Goal: Transaction & Acquisition: Purchase product/service

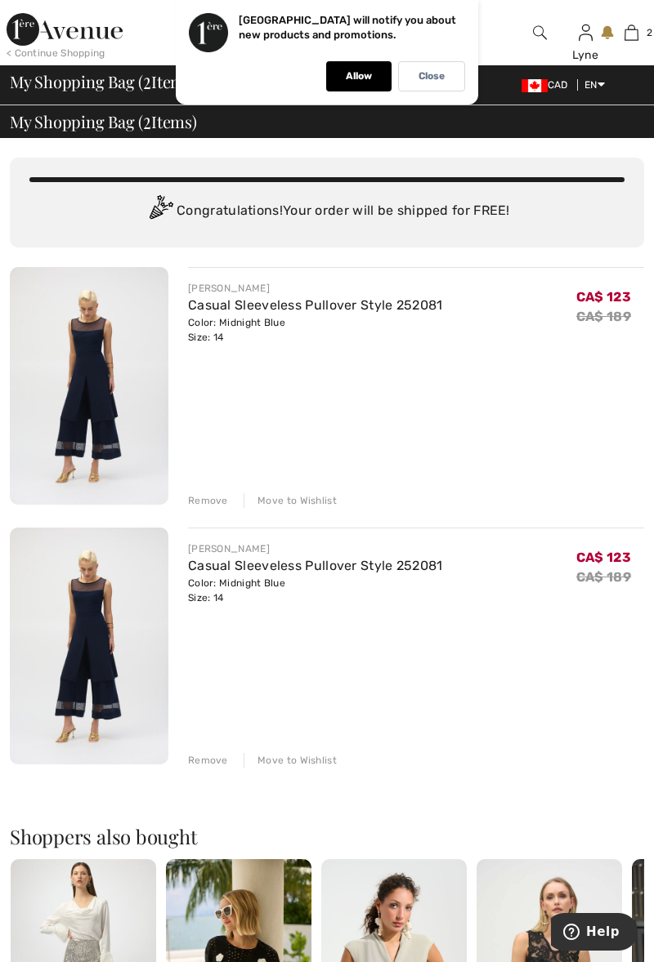
click at [212, 758] on div "Remove" at bounding box center [208, 760] width 40 height 15
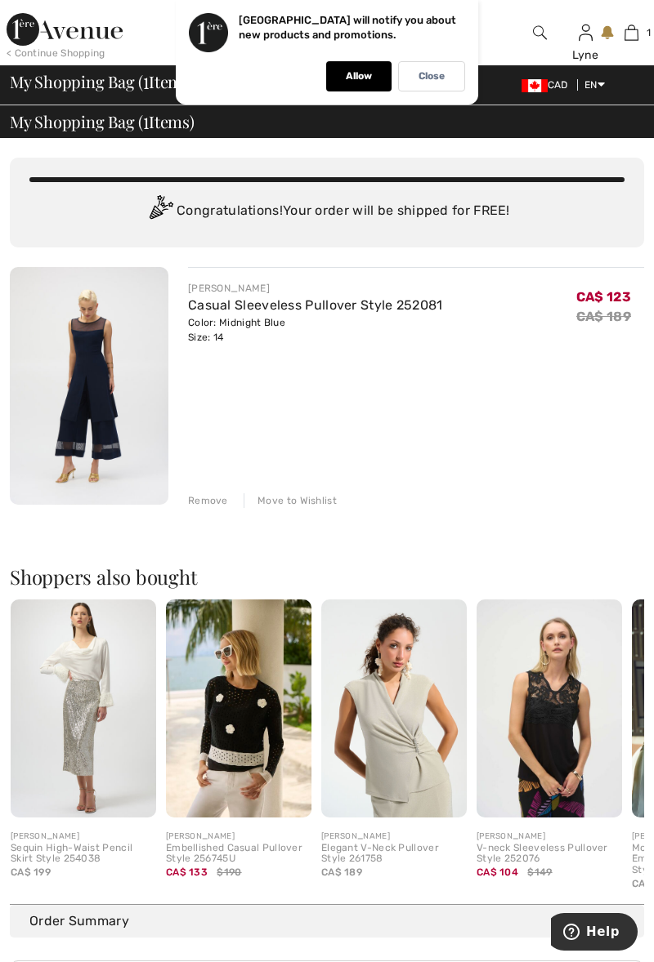
click at [209, 493] on div "Remove" at bounding box center [208, 500] width 40 height 15
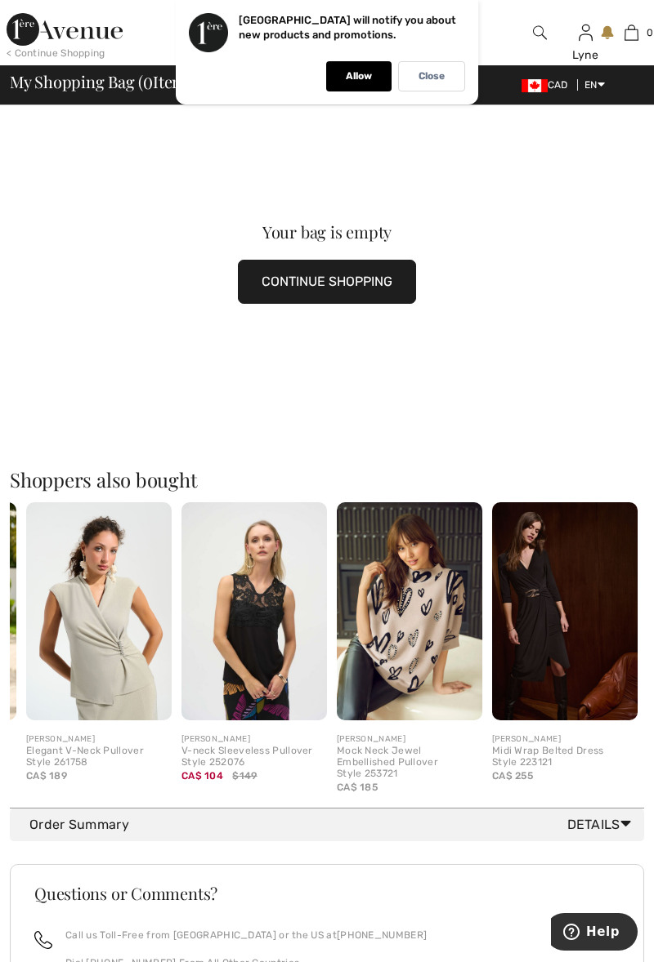
scroll to position [206, 0]
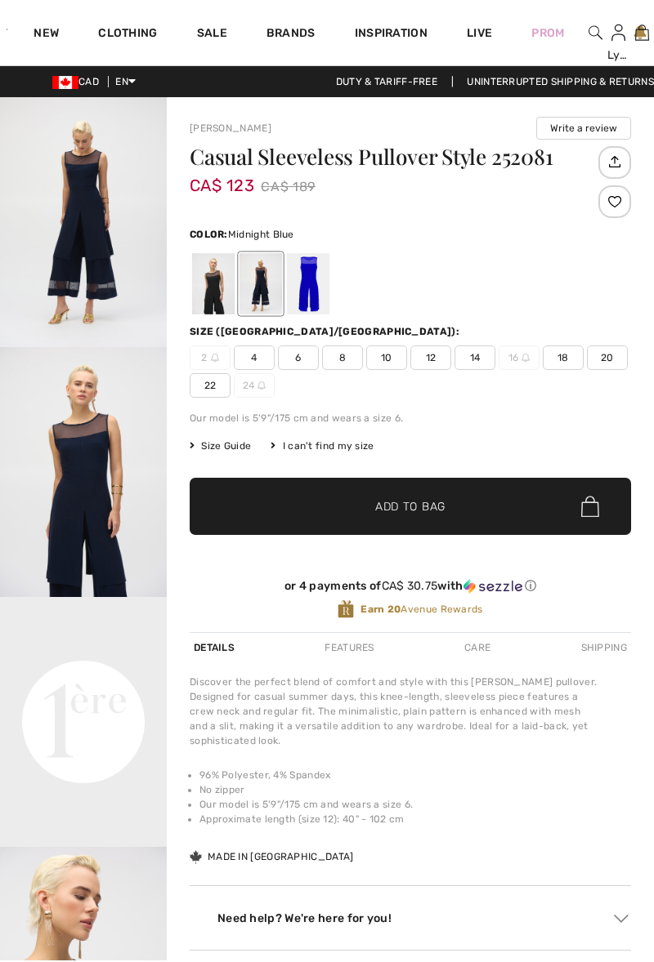
click at [596, 41] on img at bounding box center [595, 33] width 14 height 20
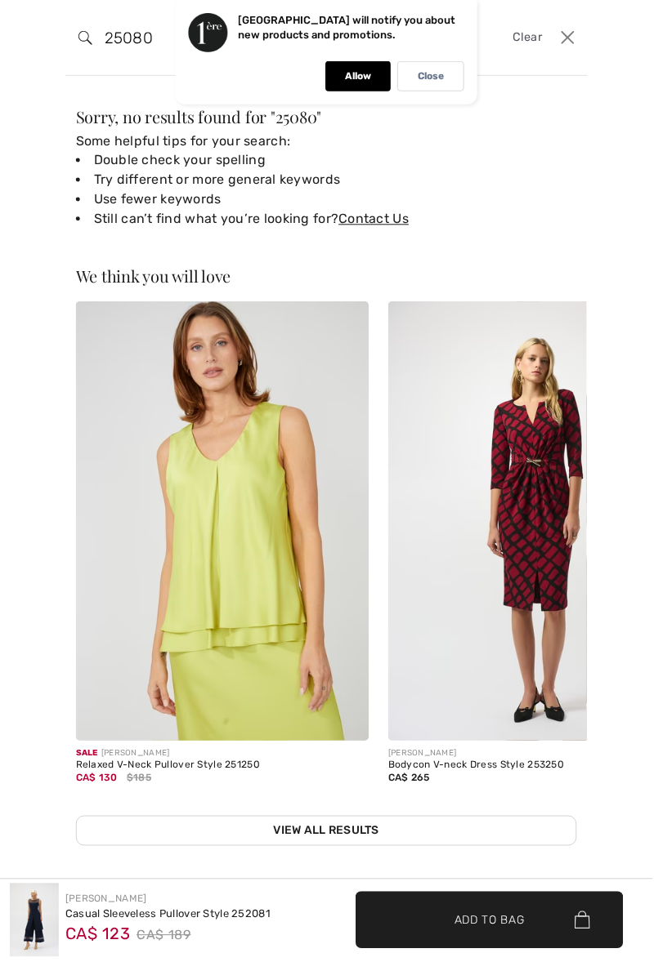
type input "25080"
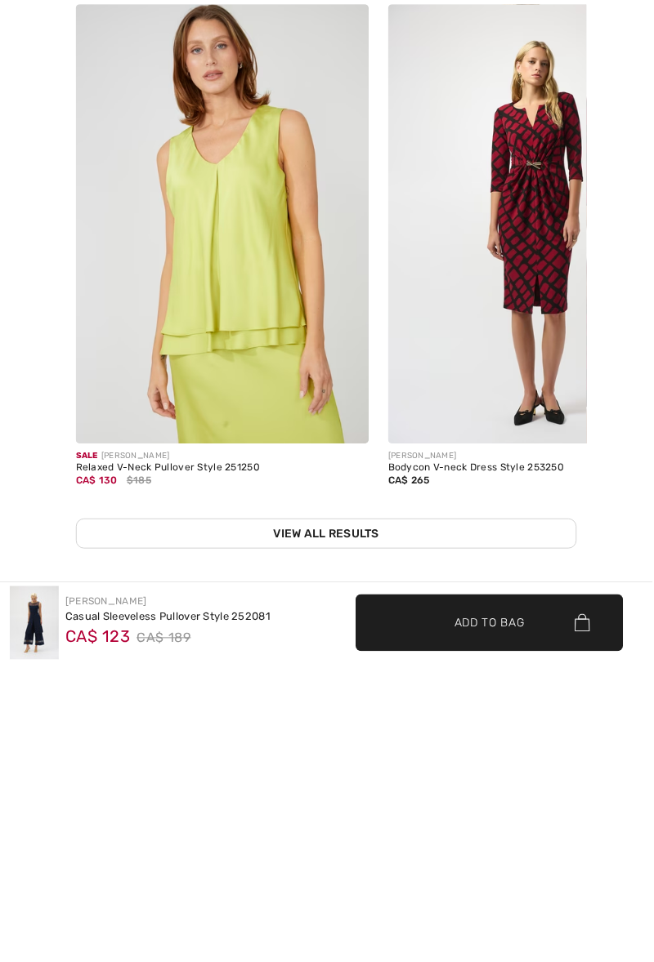
scroll to position [25, 0]
